Goal: Task Accomplishment & Management: Use online tool/utility

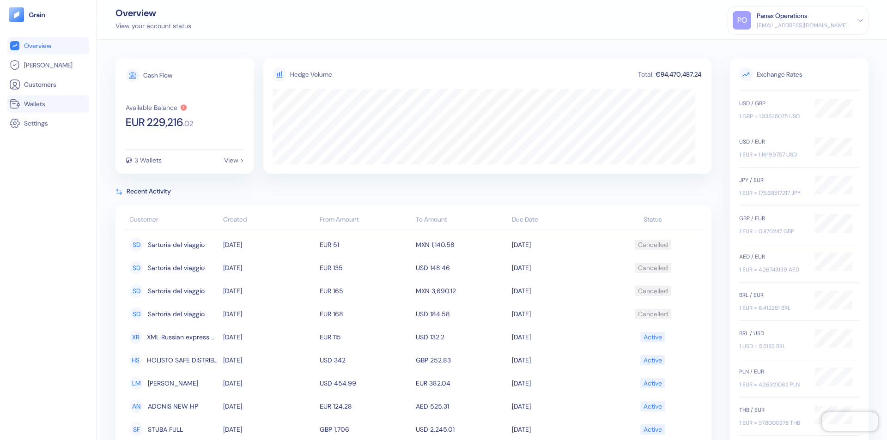
click at [48, 104] on link "Wallets" at bounding box center [48, 103] width 78 height 11
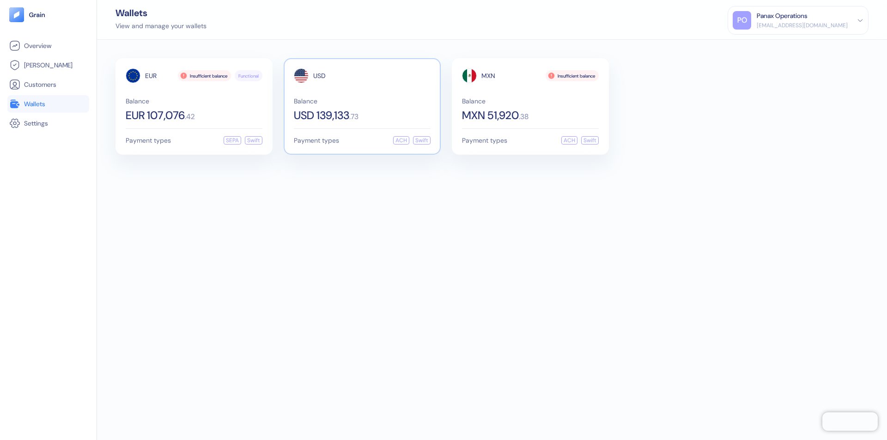
click at [319, 76] on span "USD" at bounding box center [319, 76] width 12 height 6
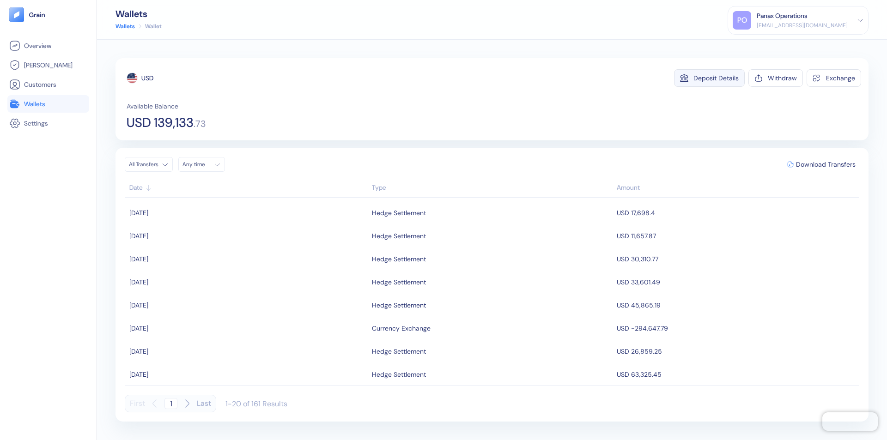
click at [716, 78] on div "Deposit Details" at bounding box center [715, 78] width 45 height 6
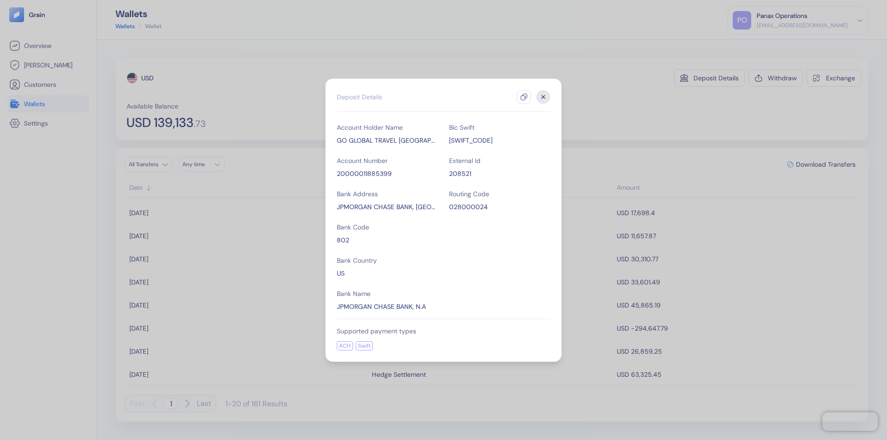
click at [524, 97] on icon "button" at bounding box center [523, 96] width 7 height 7
click at [543, 97] on icon "button" at bounding box center [543, 96] width 3 height 3
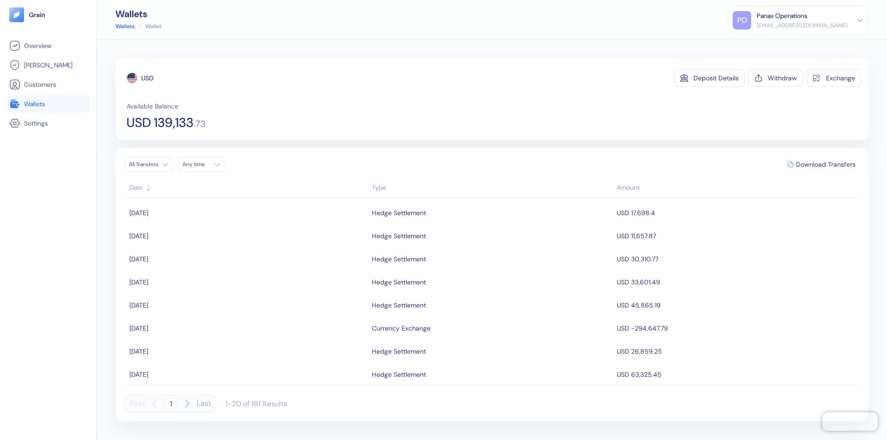
click at [204, 164] on div "Any time" at bounding box center [196, 164] width 28 height 7
click at [259, 225] on button "12" at bounding box center [258, 224] width 11 height 11
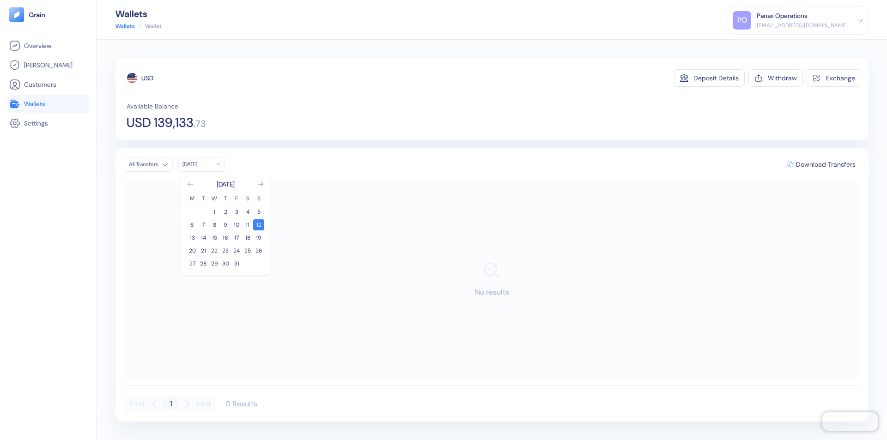
click at [190, 184] on icon "Go to previous month" at bounding box center [190, 184] width 5 height 4
click at [236, 225] on button "12" at bounding box center [236, 224] width 11 height 11
click at [147, 78] on div "USD" at bounding box center [147, 77] width 12 height 9
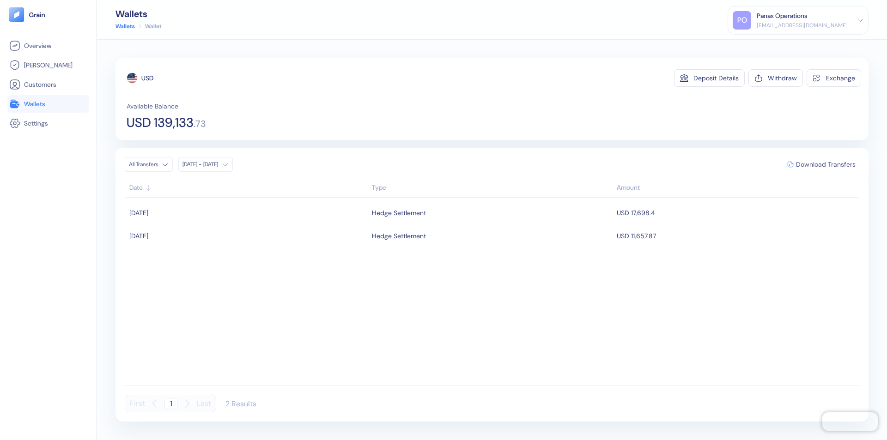
click at [825, 164] on span "Download Transfers" at bounding box center [826, 164] width 60 height 6
click at [48, 104] on link "Wallets" at bounding box center [48, 103] width 78 height 11
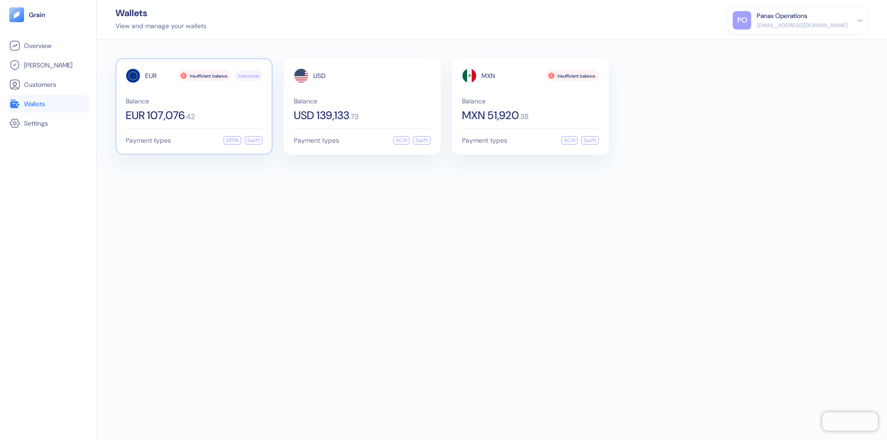
click at [151, 76] on span "EUR" at bounding box center [151, 76] width 12 height 6
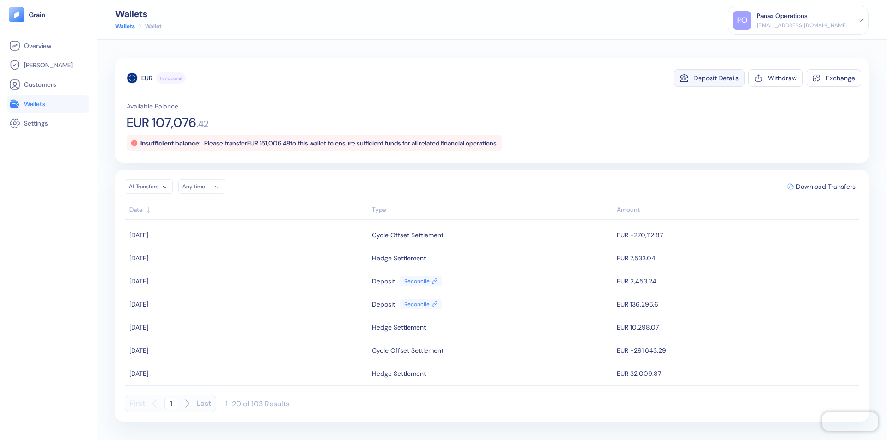
click at [716, 78] on div "Deposit Details" at bounding box center [715, 78] width 45 height 6
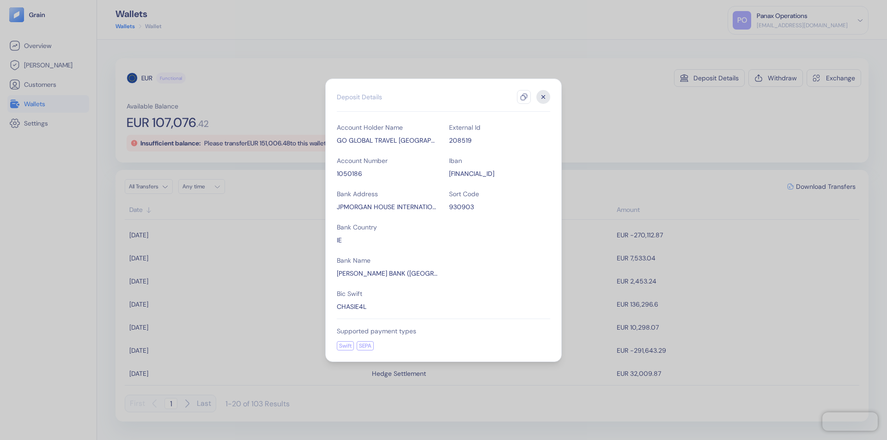
click at [524, 97] on icon "button" at bounding box center [523, 96] width 7 height 7
click at [543, 97] on icon "button" at bounding box center [543, 96] width 3 height 3
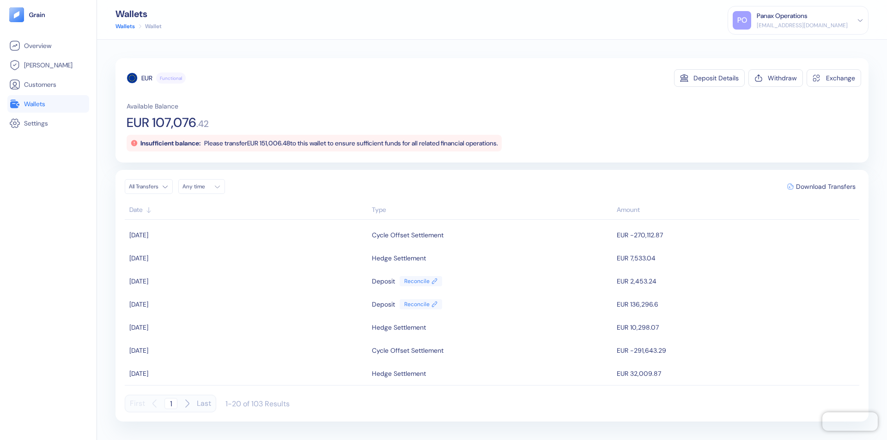
click at [204, 187] on div "Any time" at bounding box center [196, 186] width 28 height 7
click at [259, 247] on button "12" at bounding box center [258, 247] width 11 height 11
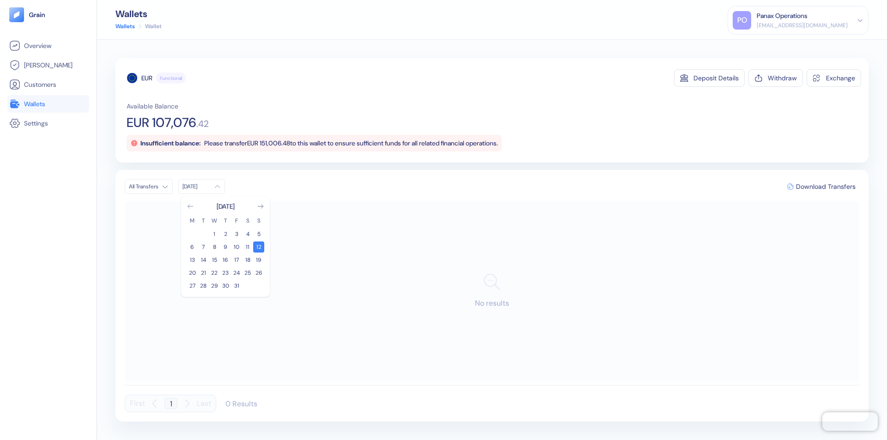
click at [190, 206] on icon "Go to previous month" at bounding box center [190, 207] width 5 height 4
click at [236, 247] on button "12" at bounding box center [236, 247] width 11 height 11
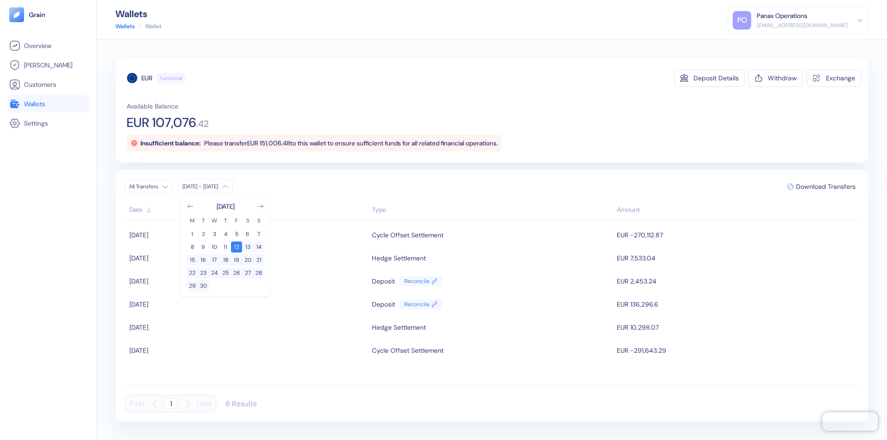
click at [147, 78] on div "EUR" at bounding box center [146, 77] width 11 height 9
click at [825, 187] on span "Download Transfers" at bounding box center [826, 186] width 60 height 6
click at [48, 104] on link "Wallets" at bounding box center [48, 103] width 78 height 11
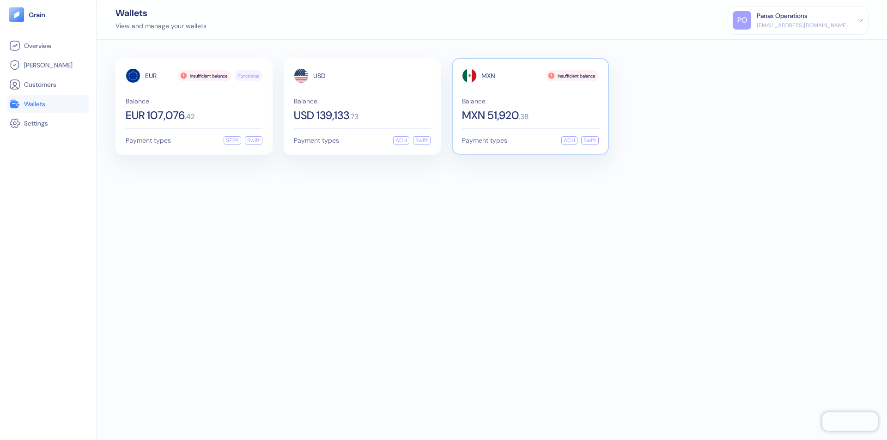
click at [488, 76] on span "MXN" at bounding box center [488, 76] width 14 height 6
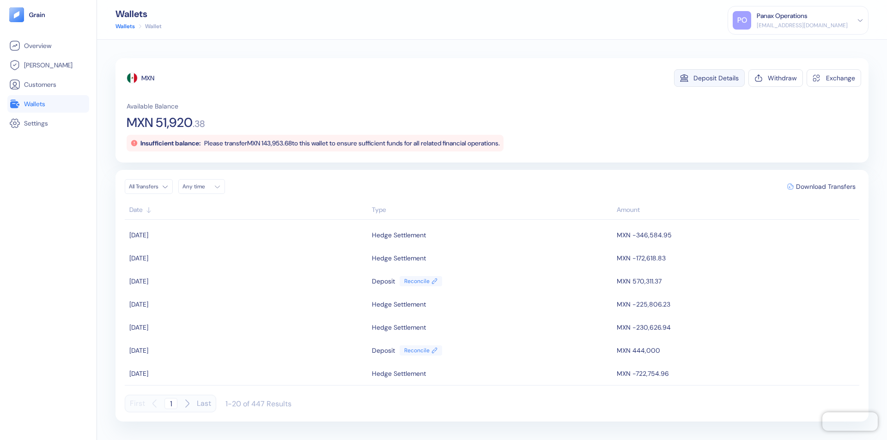
click at [716, 78] on div "Deposit Details" at bounding box center [715, 78] width 45 height 6
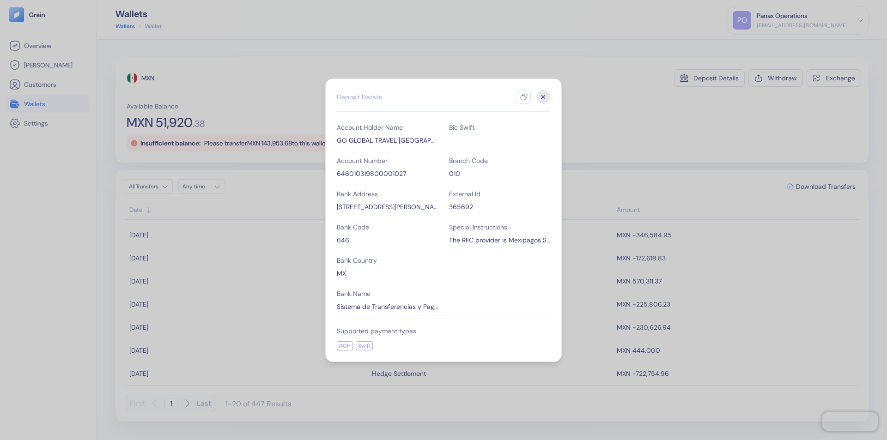
click at [524, 97] on icon "button" at bounding box center [523, 96] width 7 height 7
click at [543, 97] on icon "button" at bounding box center [543, 96] width 3 height 3
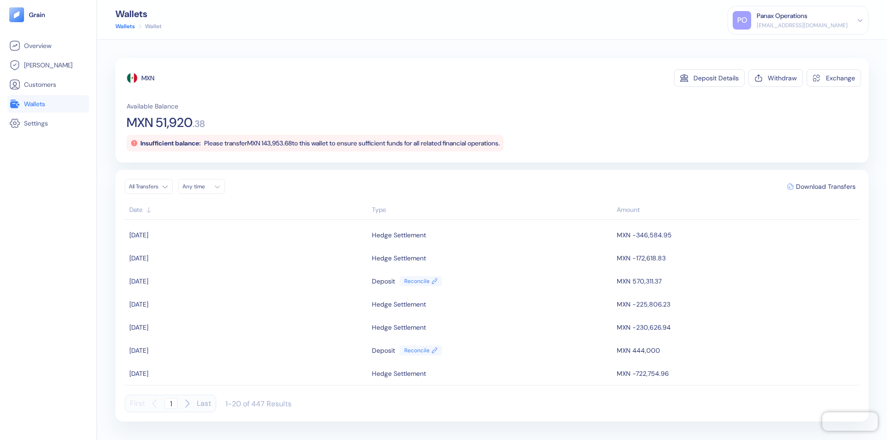
click at [204, 187] on div "Any time" at bounding box center [196, 186] width 28 height 7
click at [259, 247] on button "12" at bounding box center [258, 247] width 11 height 11
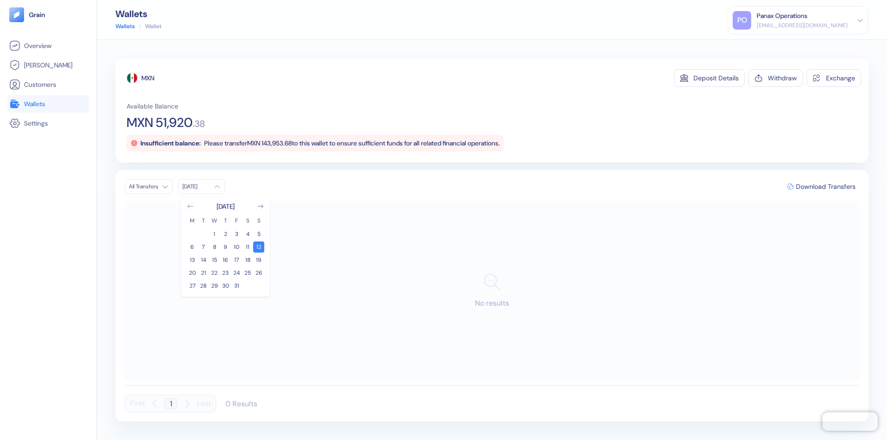
click at [190, 206] on icon "Go to previous month" at bounding box center [190, 207] width 5 height 4
click at [236, 247] on button "12" at bounding box center [236, 247] width 11 height 11
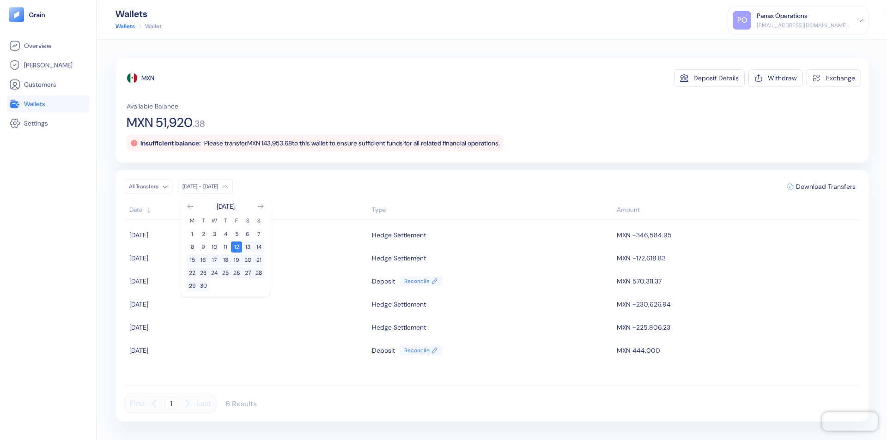
click at [148, 78] on div "MXN" at bounding box center [147, 77] width 13 height 9
click at [825, 187] on span "Download Transfers" at bounding box center [826, 186] width 60 height 6
click at [807, 20] on div "Panax Operations" at bounding box center [782, 16] width 51 height 10
click at [770, 46] on div "Sign Out" at bounding box center [757, 46] width 25 height 10
